Goal: Navigation & Orientation: Find specific page/section

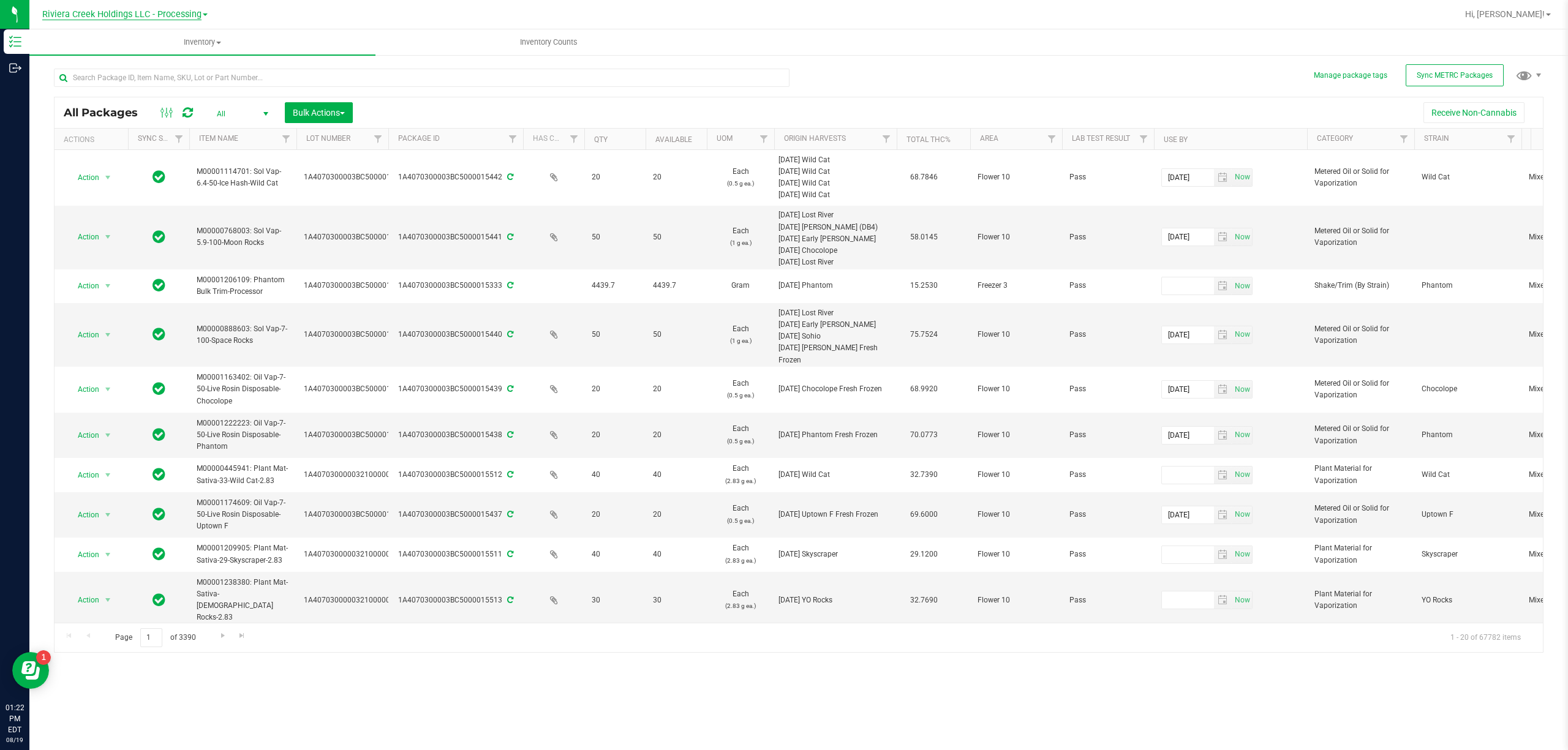
click at [141, 9] on span "Riviera Creek Holdings LLC - Processing" at bounding box center [122, 15] width 160 height 11
click at [167, 37] on link "Riviera Creek Holdings LLC - Cultivation" at bounding box center [125, 43] width 179 height 17
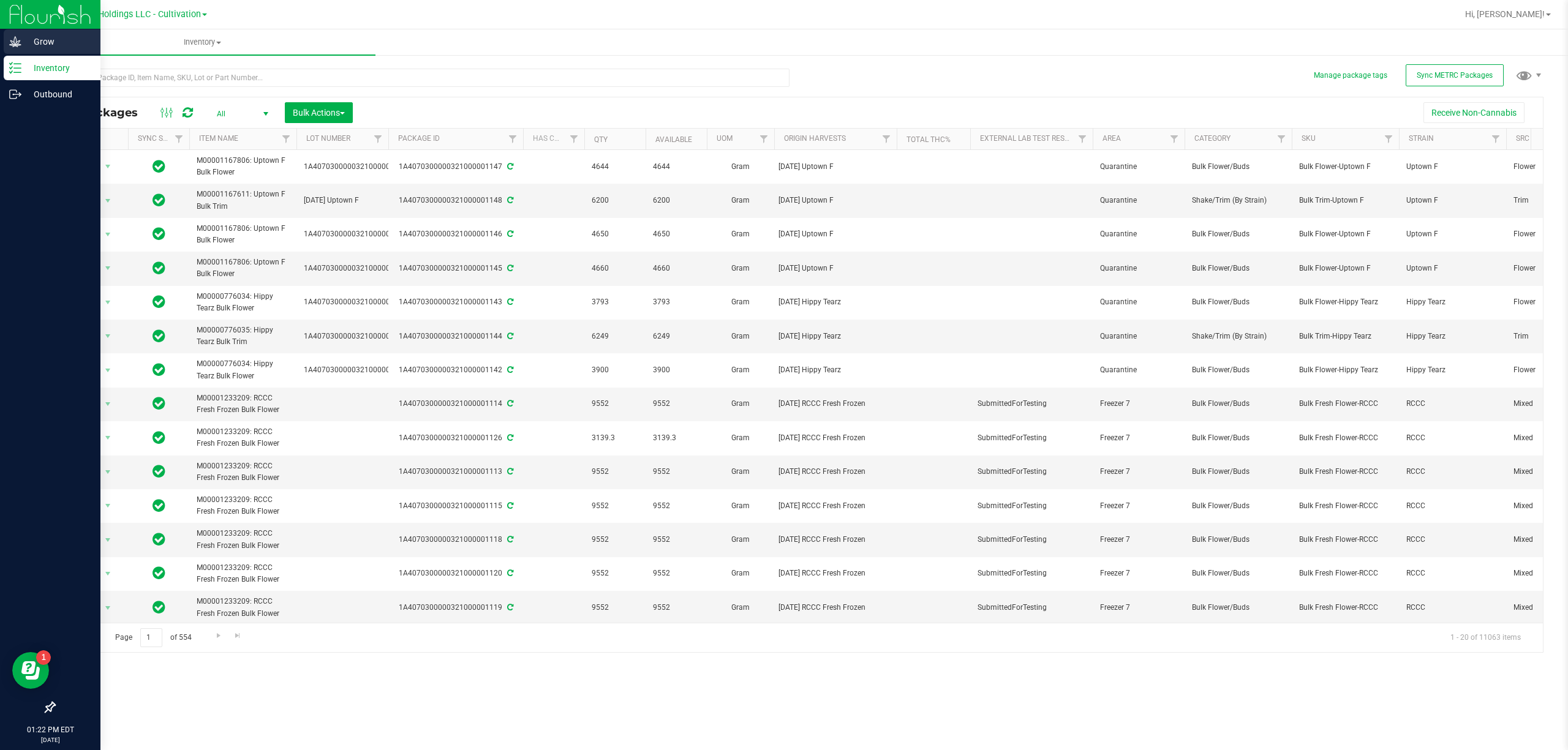
click at [47, 34] on p "Grow" at bounding box center [58, 41] width 73 height 15
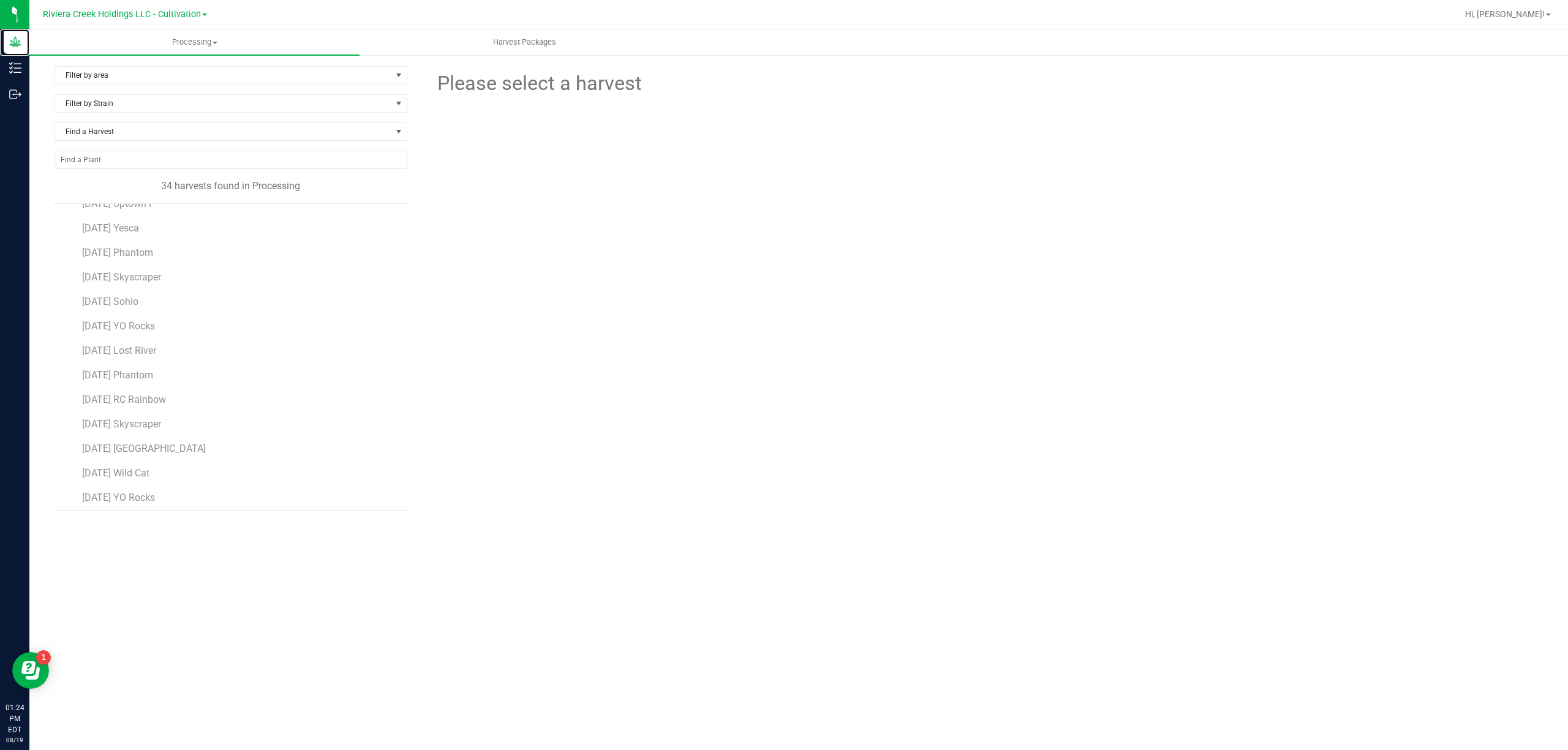
scroll to position [536, 0]
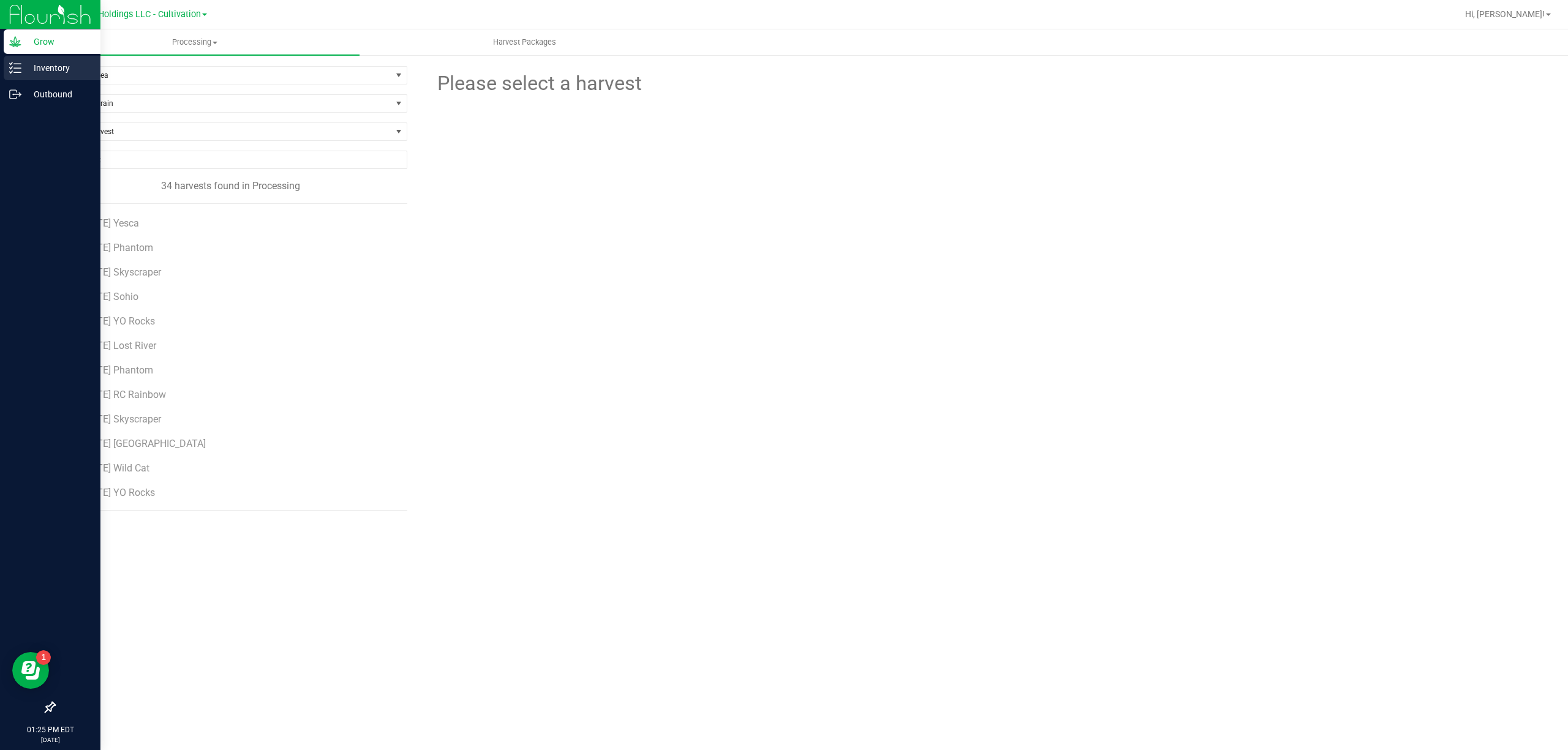
click at [44, 81] on link "Inventory" at bounding box center [50, 69] width 100 height 26
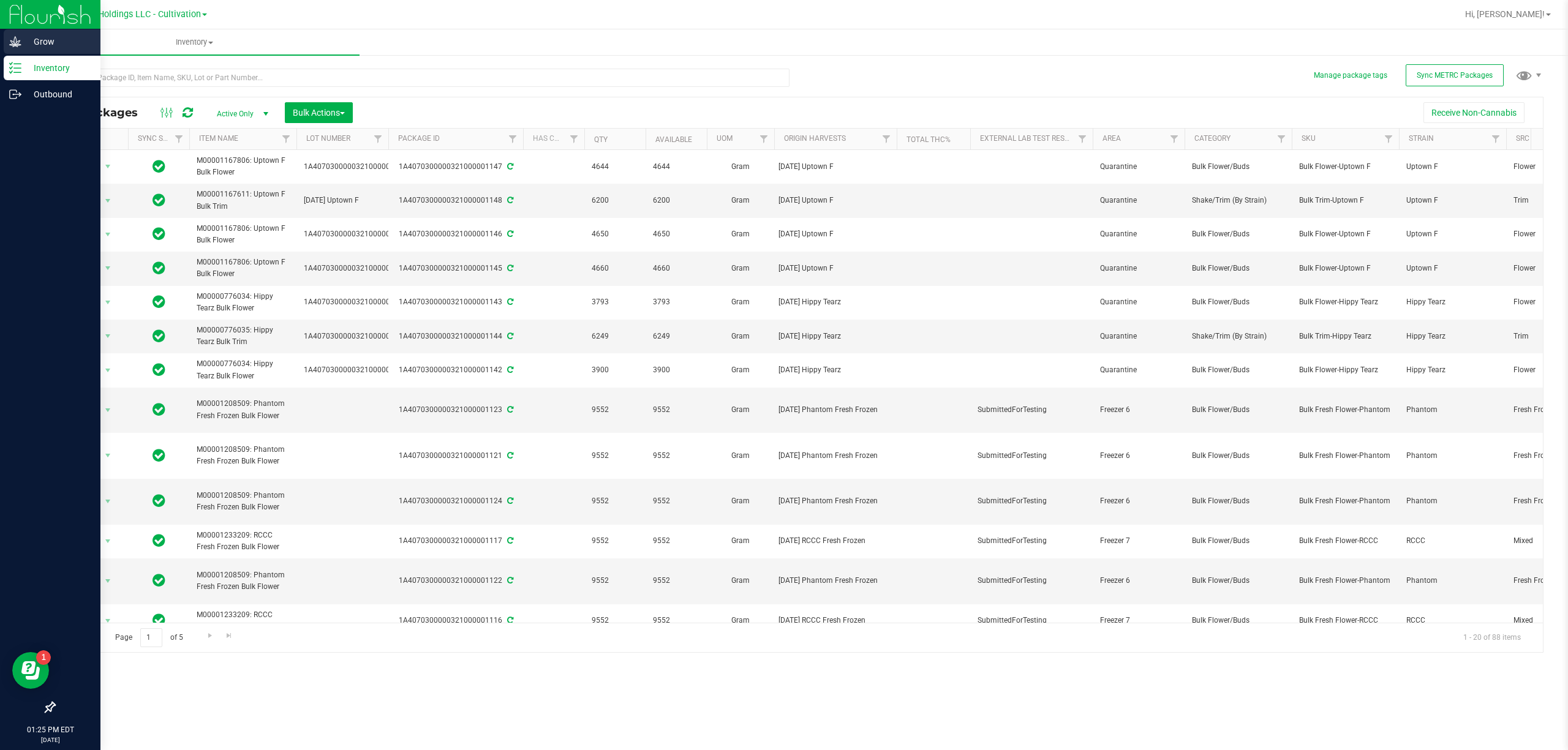
click at [16, 45] on icon at bounding box center [15, 41] width 12 height 10
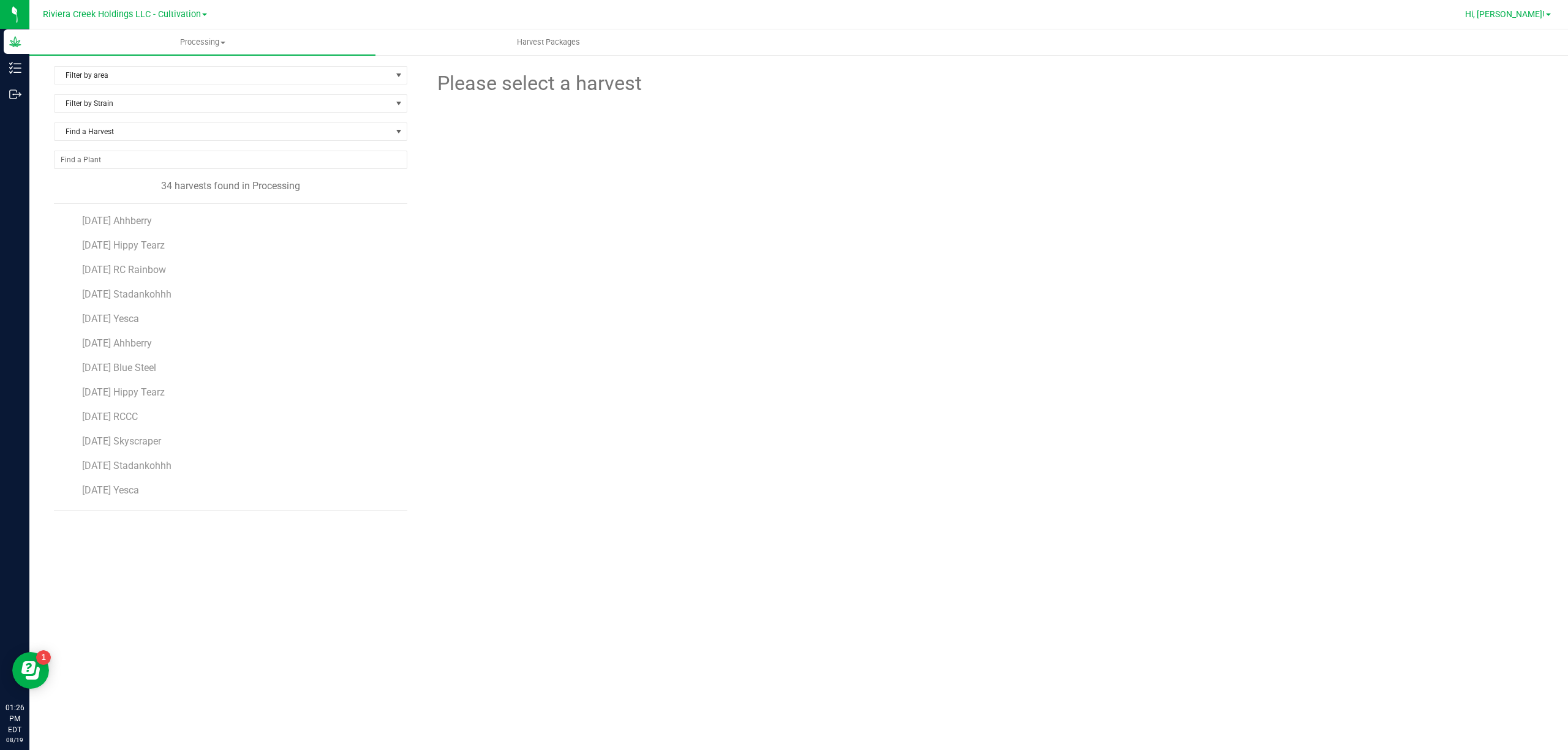
click at [1254, 8] on link "Hi, [PERSON_NAME]!" at bounding box center [1507, 14] width 96 height 13
